Goal: Navigation & Orientation: Understand site structure

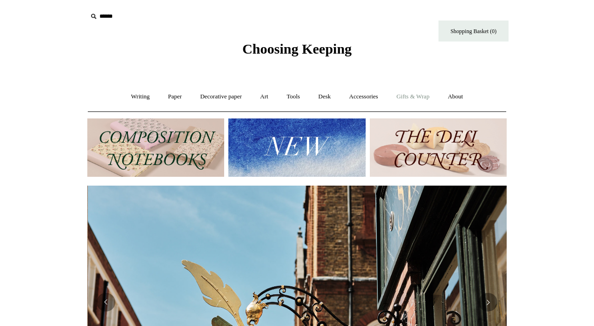
scroll to position [0, 419]
click at [416, 99] on link "Gifts & Wrap +" at bounding box center [413, 96] width 50 height 25
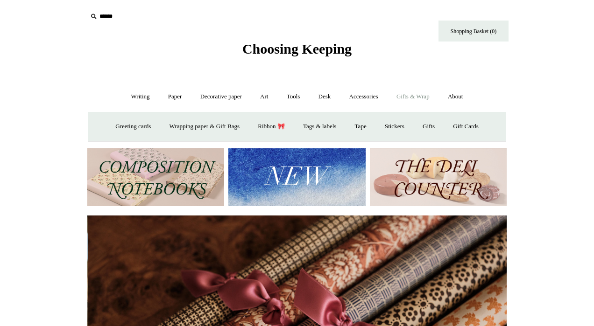
scroll to position [0, 838]
click at [365, 94] on link "Accessories +" at bounding box center [364, 96] width 46 height 25
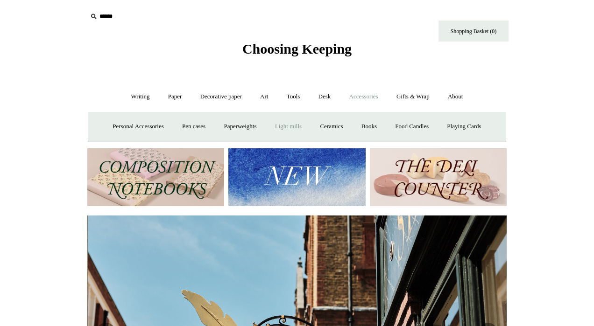
scroll to position [0, 419]
click at [293, 127] on link "Light mills" at bounding box center [287, 126] width 43 height 25
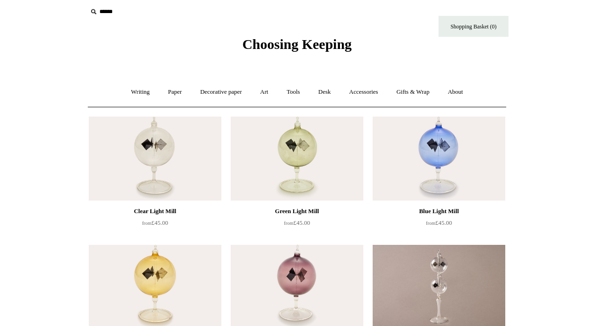
scroll to position [8, 0]
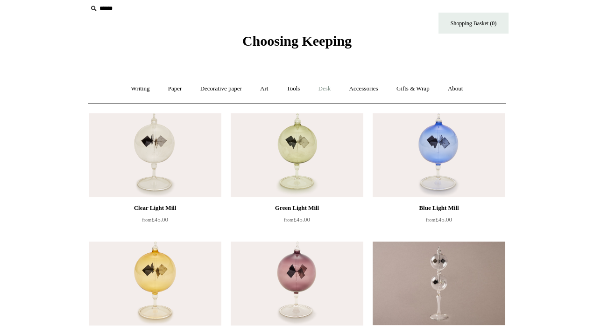
click at [328, 89] on link "Desk +" at bounding box center [324, 89] width 29 height 25
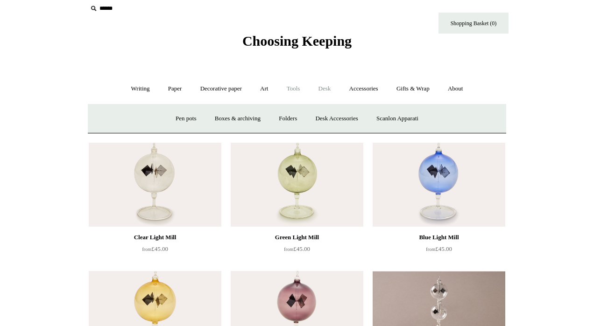
click at [302, 87] on link "Tools +" at bounding box center [293, 89] width 30 height 25
click at [231, 90] on link "Decorative paper +" at bounding box center [221, 89] width 58 height 25
click at [259, 89] on link "Art +" at bounding box center [264, 89] width 25 height 25
click at [174, 87] on link "Paper +" at bounding box center [175, 89] width 31 height 25
click at [135, 88] on link "Writing +" at bounding box center [140, 89] width 35 height 25
